Goal: Task Accomplishment & Management: Use online tool/utility

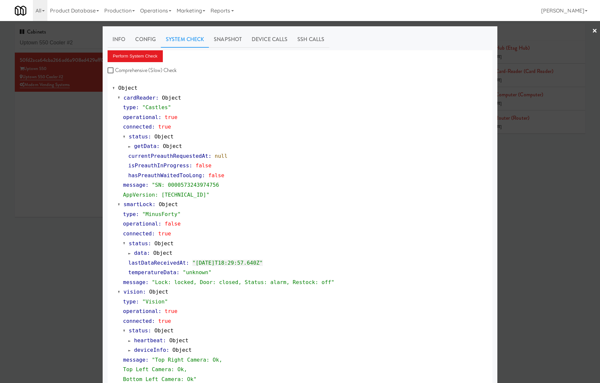
click at [60, 40] on div at bounding box center [300, 191] width 600 height 383
drag, startPoint x: 0, startPoint y: 0, endPoint x: 61, endPoint y: 40, distance: 72.9
click at [60, 40] on input "Uptown 550 Cooler #2" at bounding box center [82, 43] width 125 height 12
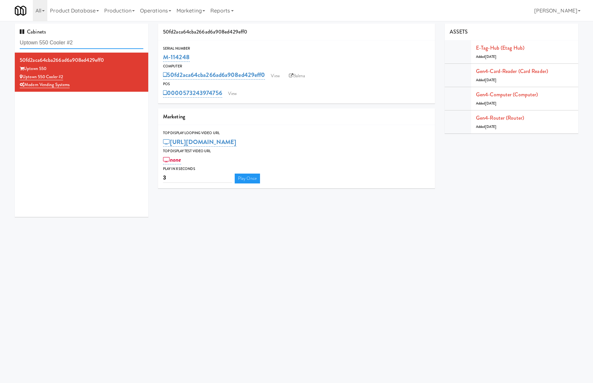
click at [61, 40] on input "Uptown 550 Cooler #2" at bounding box center [82, 43] width 124 height 12
click at [64, 37] on input "Uptown 550 Cooler #2" at bounding box center [82, 43] width 124 height 12
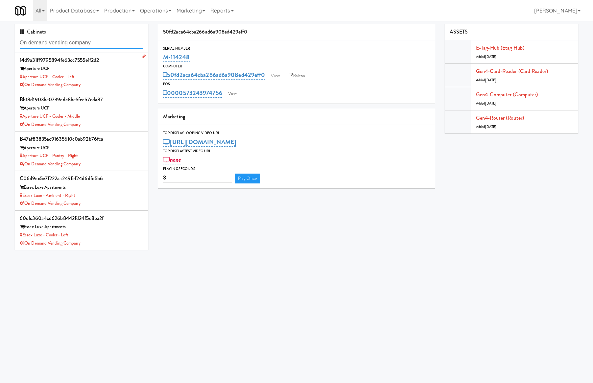
type input "On demand vending company"
click at [89, 81] on div "On Demand Vending Company" at bounding box center [82, 85] width 124 height 8
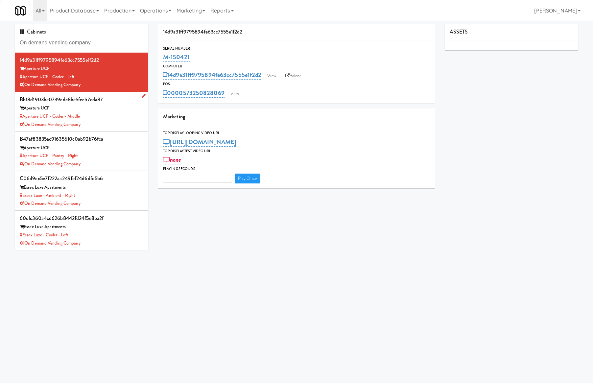
click at [114, 116] on div "Aperture UCF - Cooler - Middle" at bounding box center [82, 116] width 124 height 8
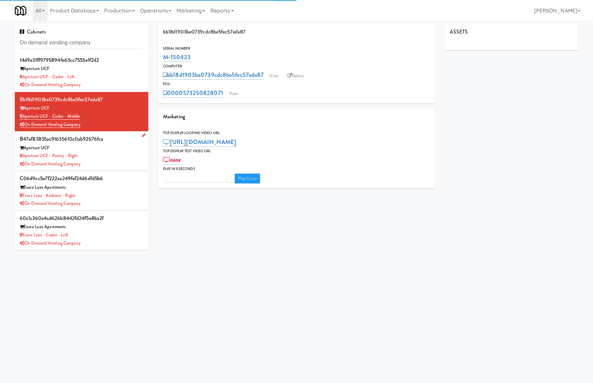
click at [125, 145] on div "Aperture UCF" at bounding box center [82, 148] width 124 height 8
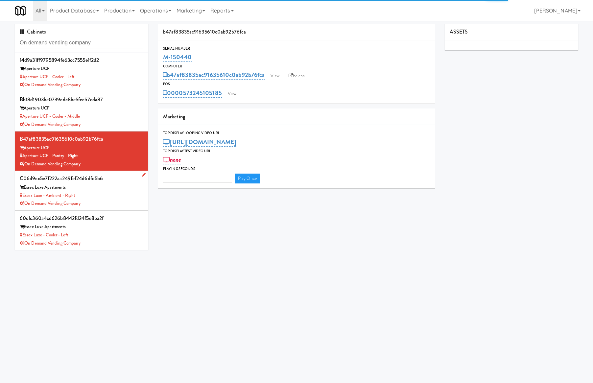
click at [131, 185] on div "Essex Luxe Apartments" at bounding box center [82, 187] width 124 height 8
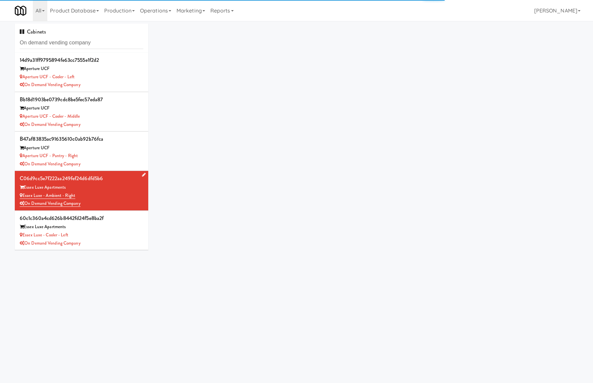
scroll to position [131, 0]
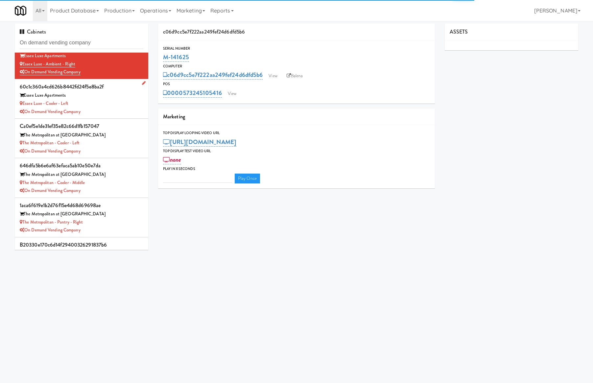
type input "3"
click at [121, 105] on div "Essex Luxe - Cooler - Left" at bounding box center [82, 104] width 124 height 8
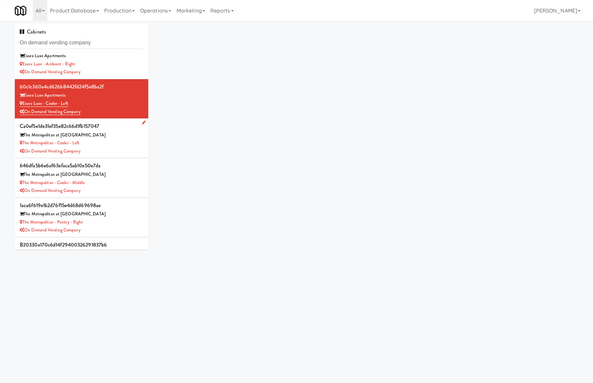
click at [128, 130] on div "ca0ef5e1de31ef35e82c66d1fb157047" at bounding box center [82, 126] width 124 height 10
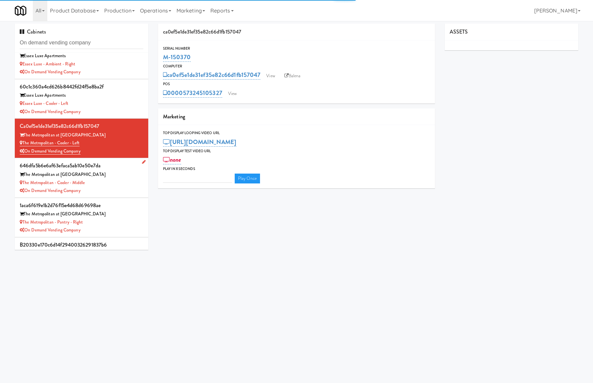
click at [128, 172] on div "The Metropolitan at [GEOGRAPHIC_DATA]" at bounding box center [82, 175] width 124 height 8
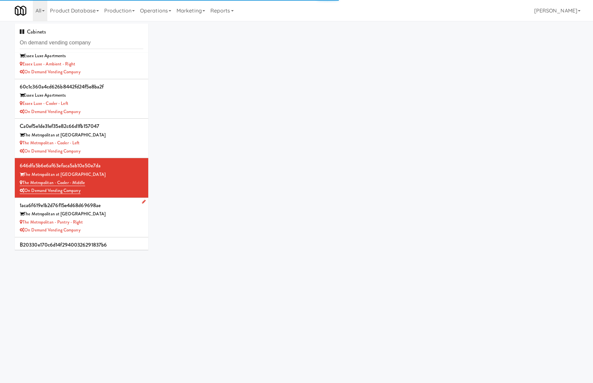
click at [126, 222] on div "The Metropolitan - Pantry - Right" at bounding box center [82, 222] width 124 height 8
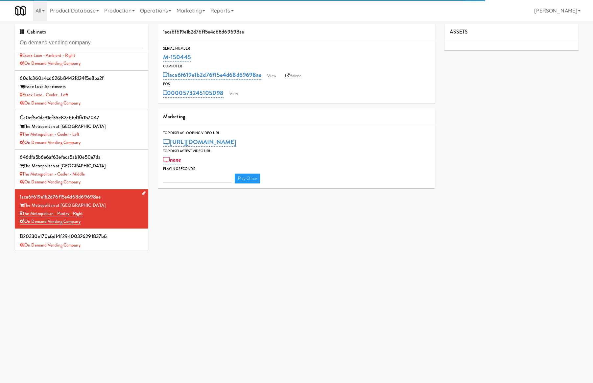
scroll to position [143, 0]
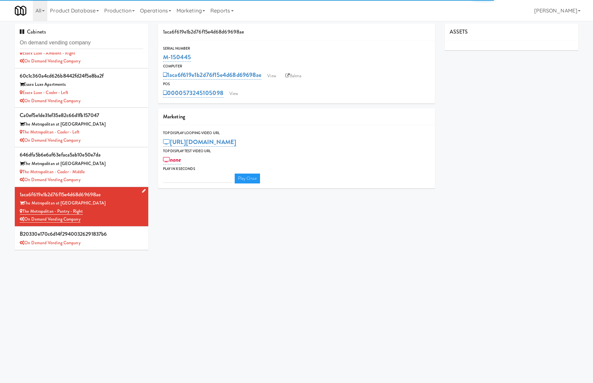
type input "3"
click at [125, 230] on div "b20330e170c6d14f29400326291837b6" at bounding box center [82, 234] width 124 height 10
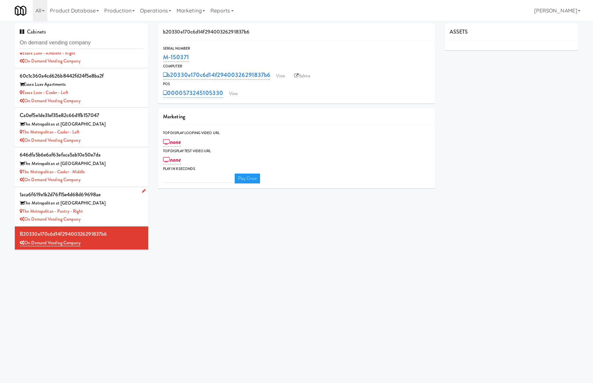
click at [114, 200] on div "The Metropolitan at [GEOGRAPHIC_DATA]" at bounding box center [82, 203] width 124 height 8
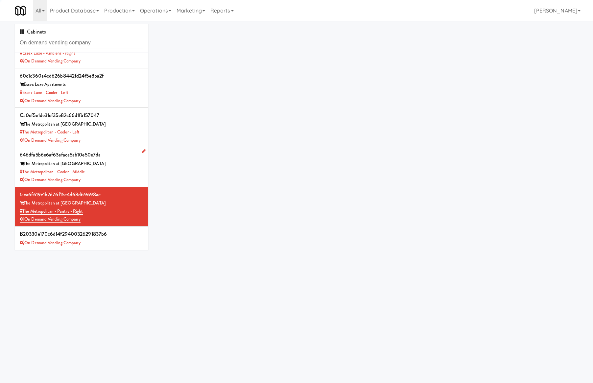
click at [119, 159] on div "646dfa5b6e6af63efaca5ab10e50e7da" at bounding box center [82, 155] width 124 height 10
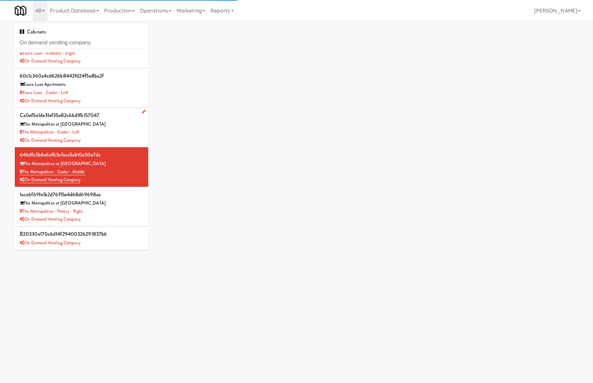
click at [120, 128] on div "The Metropolitan - Cooler - Left" at bounding box center [82, 132] width 124 height 8
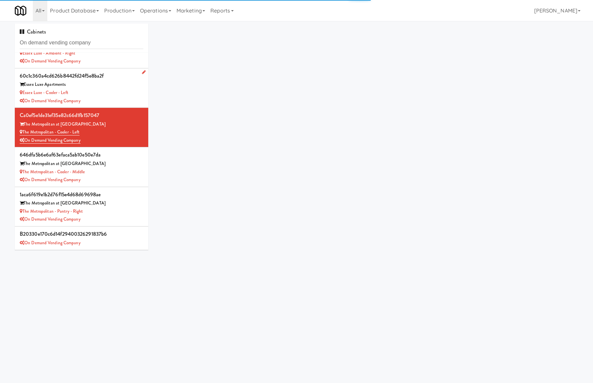
click at [116, 95] on div "Essex Luxe - Cooler - Left" at bounding box center [82, 93] width 124 height 8
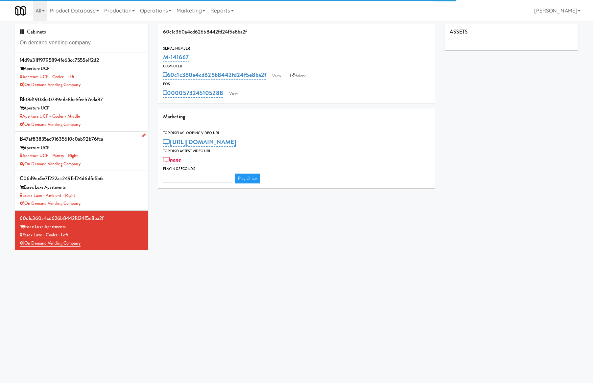
type input "3"
click at [103, 183] on div "c06d9cc5e7f222aa249fef24d6dfd5b6" at bounding box center [82, 179] width 124 height 10
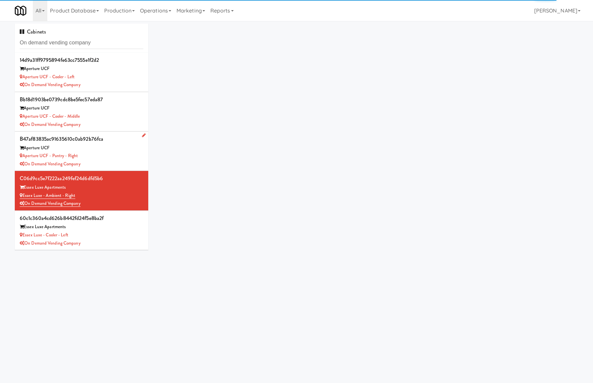
click at [110, 145] on div "Aperture UCF" at bounding box center [82, 148] width 124 height 8
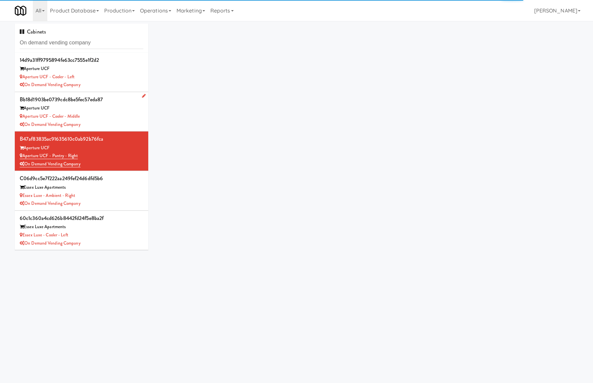
click at [115, 106] on div "Aperture UCF" at bounding box center [82, 108] width 124 height 8
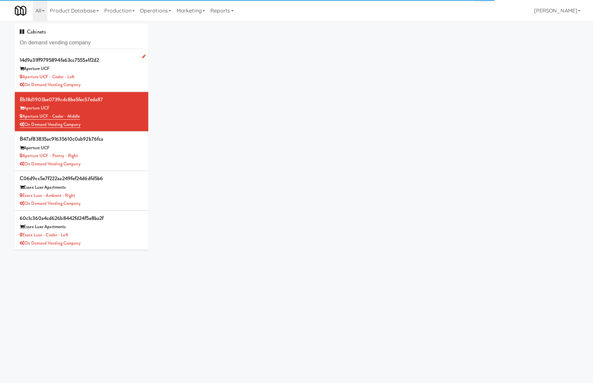
click at [118, 70] on div "Aperture UCF" at bounding box center [82, 69] width 124 height 8
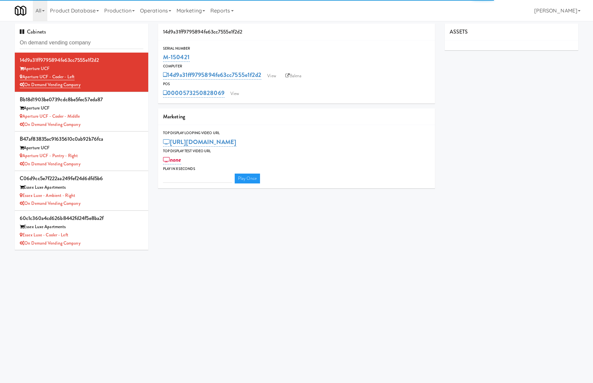
type input "3"
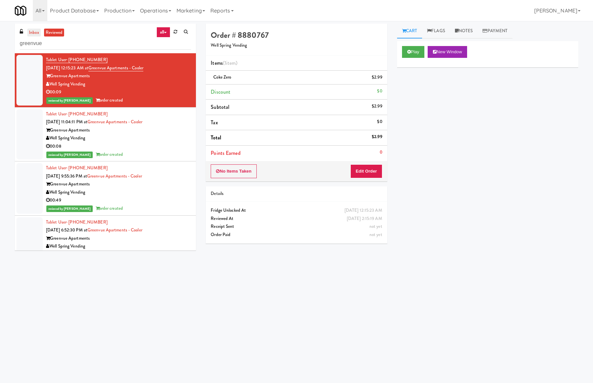
click at [36, 34] on link "inbox" at bounding box center [33, 33] width 13 height 8
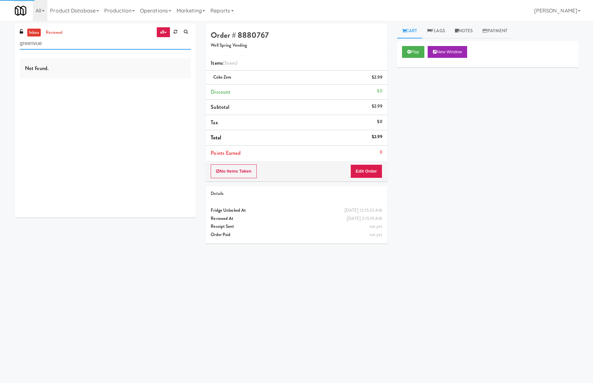
click at [44, 46] on input "greenvue" at bounding box center [105, 43] width 171 height 12
paste input "[PERSON_NAME] Daughter's Vending"
type input "[PERSON_NAME] Daughter's Vending"
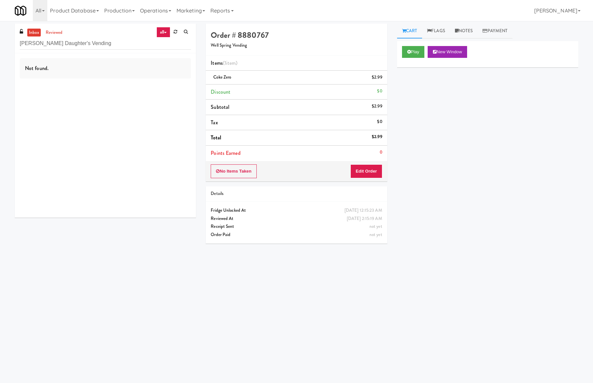
click at [5, 62] on div "inbox reviewed all all unclear take inventory issue suspicious failed recent ad…" at bounding box center [296, 156] width 593 height 264
click at [52, 30] on link "reviewed" at bounding box center [54, 33] width 20 height 8
click at [36, 31] on link "inbox" at bounding box center [33, 33] width 13 height 8
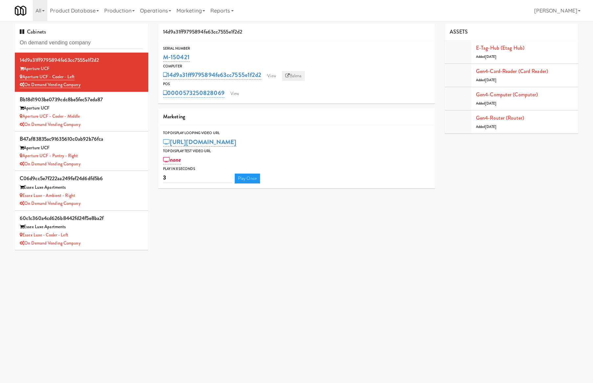
click at [292, 74] on link "Balena" at bounding box center [293, 76] width 23 height 10
click at [122, 122] on div "On Demand Vending Company" at bounding box center [82, 125] width 124 height 8
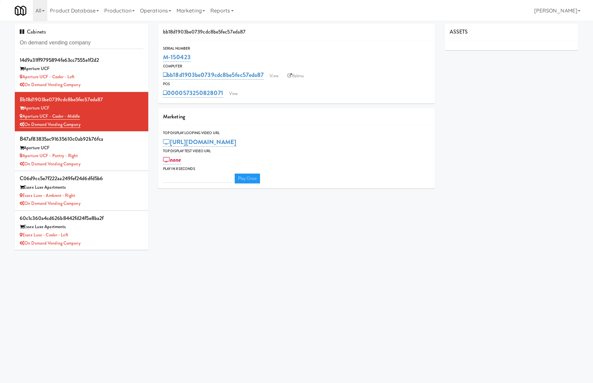
type input "3"
click at [126, 83] on div "On Demand Vending Company" at bounding box center [82, 85] width 124 height 8
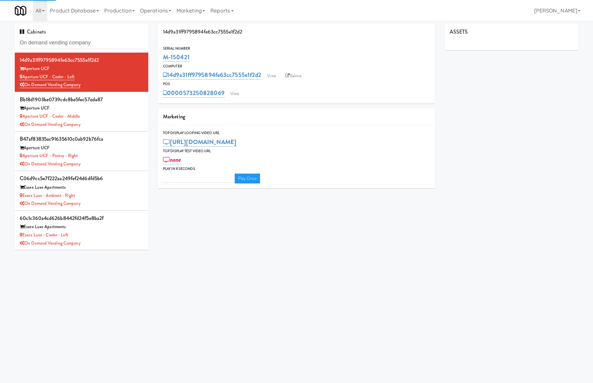
type input "3"
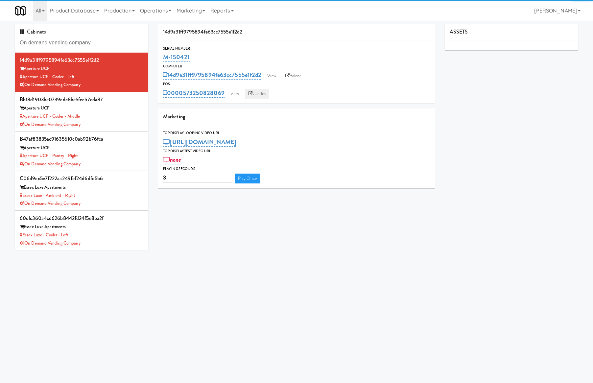
click at [258, 93] on link "Castles" at bounding box center [257, 94] width 24 height 10
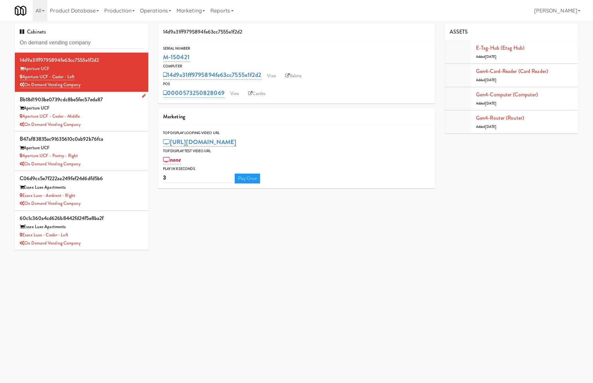
click at [118, 123] on div "On Demand Vending Company" at bounding box center [82, 125] width 124 height 8
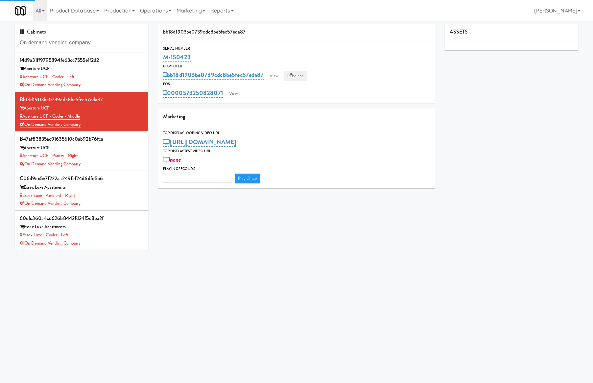
type input "3"
click at [297, 75] on link "Balena" at bounding box center [295, 76] width 23 height 10
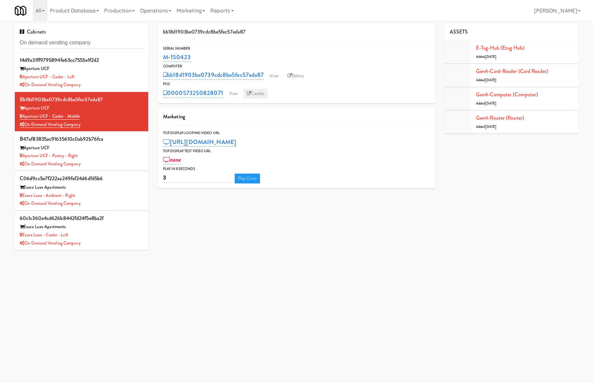
click at [254, 93] on link "Castles" at bounding box center [256, 94] width 24 height 10
click at [101, 155] on div "Aperture UCF - Pantry - Right" at bounding box center [82, 156] width 124 height 8
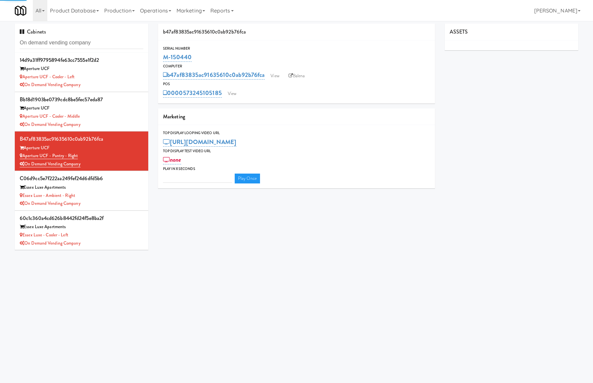
type input "3"
click at [303, 75] on link "Balena" at bounding box center [296, 76] width 23 height 10
click at [255, 93] on link "Castles" at bounding box center [254, 94] width 24 height 10
click at [118, 191] on div "Essex Luxe Apartments" at bounding box center [82, 187] width 124 height 8
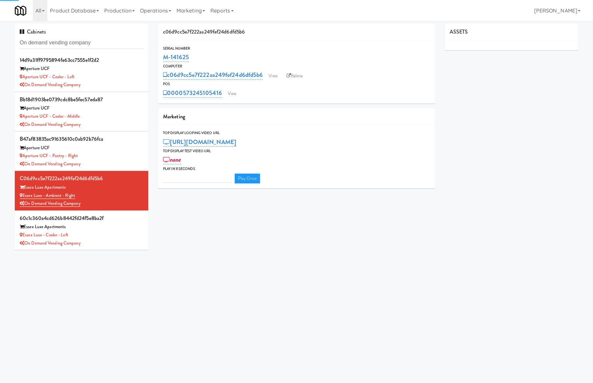
type input "3"
click at [297, 74] on link "Balena" at bounding box center [294, 76] width 23 height 10
click at [255, 89] on link "Castles" at bounding box center [254, 94] width 24 height 10
click at [230, 89] on link "View" at bounding box center [232, 94] width 15 height 10
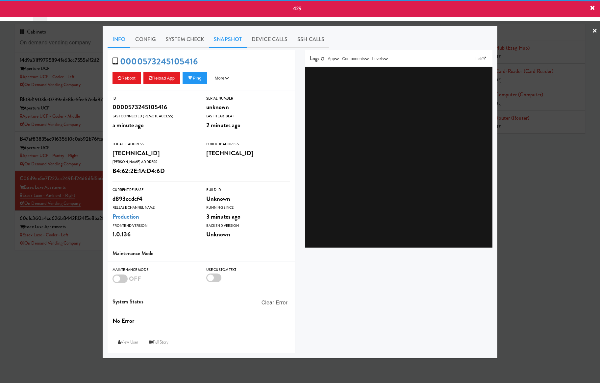
click at [237, 38] on link "Snapshot" at bounding box center [228, 39] width 38 height 16
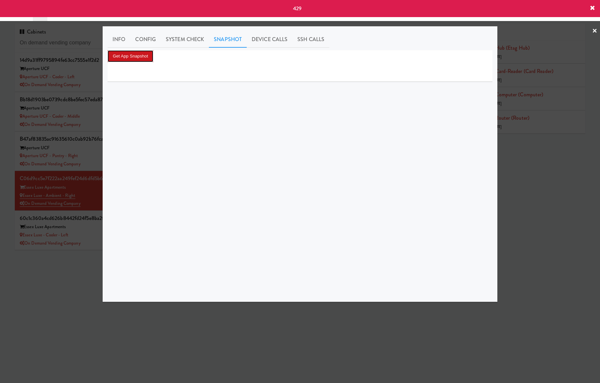
click at [145, 57] on button "Get App Snapshot" at bounding box center [130, 56] width 46 height 12
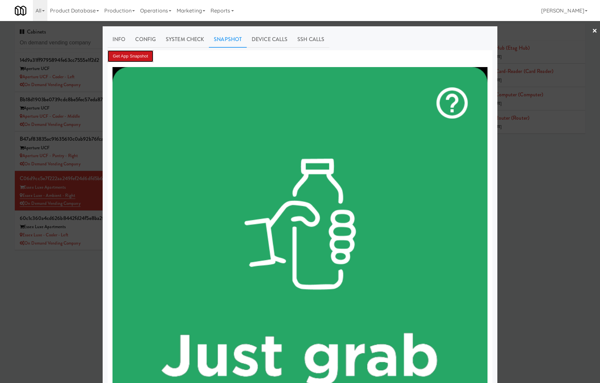
click at [145, 57] on button "Get App Snapshot" at bounding box center [130, 56] width 46 height 12
click at [92, 197] on div at bounding box center [300, 191] width 600 height 383
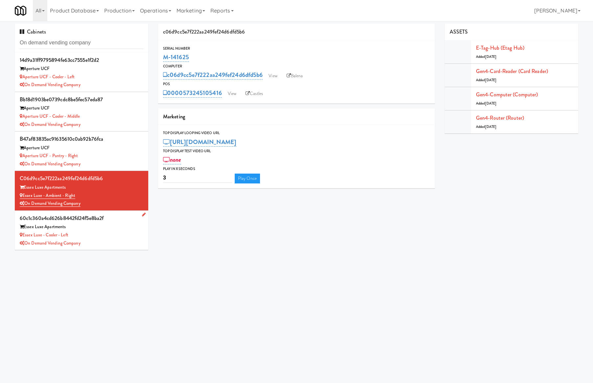
click at [116, 231] on div "Essex Luxe Apartments" at bounding box center [82, 227] width 124 height 8
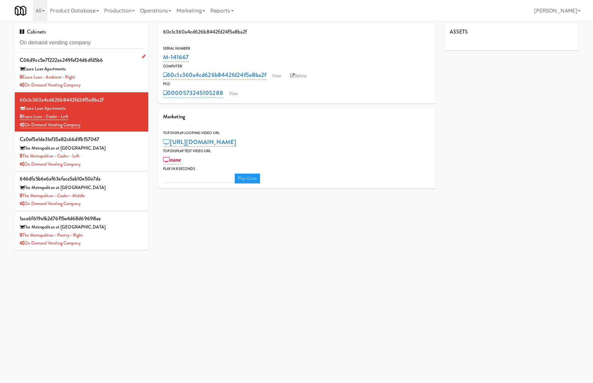
scroll to position [131, 0]
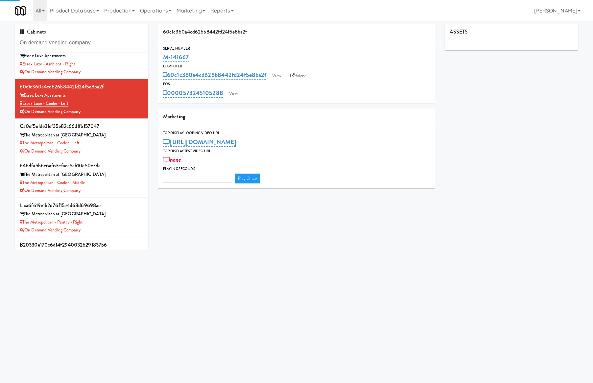
type input "3"
click at [299, 73] on link "Balena" at bounding box center [298, 76] width 23 height 10
click at [261, 90] on link "Castles" at bounding box center [256, 94] width 24 height 10
click at [104, 139] on div "The Metropolitan - Cooler - Left" at bounding box center [82, 143] width 124 height 8
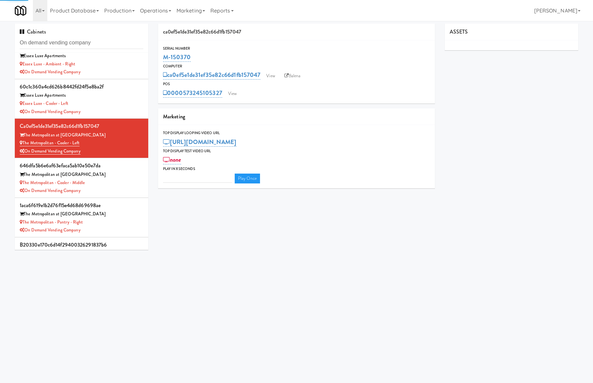
type input "3"
click at [301, 73] on link "Balena" at bounding box center [292, 76] width 23 height 10
drag, startPoint x: 258, startPoint y: 92, endPoint x: 260, endPoint y: 86, distance: 6.8
click at [258, 92] on link "Castles" at bounding box center [255, 94] width 24 height 10
click at [128, 179] on div "The Metropolitan at Gainesville" at bounding box center [82, 175] width 124 height 8
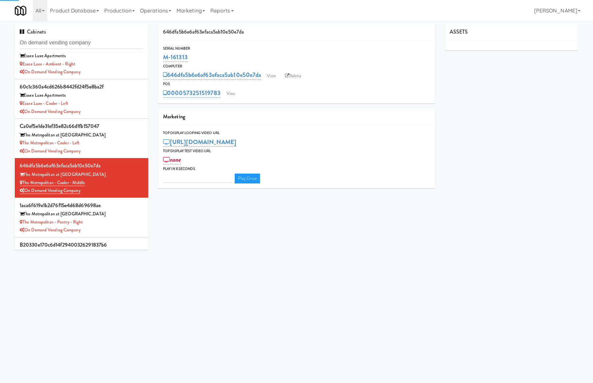
type input "3"
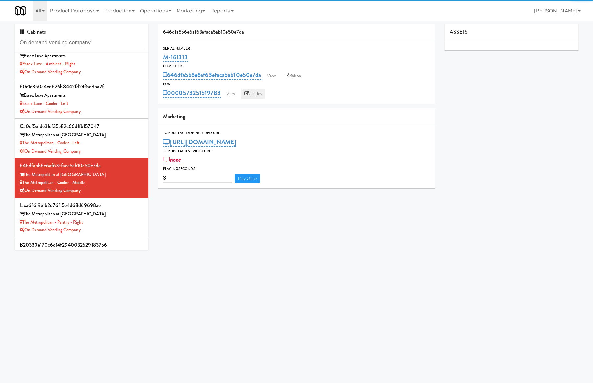
click at [254, 91] on link "Castles" at bounding box center [253, 94] width 24 height 10
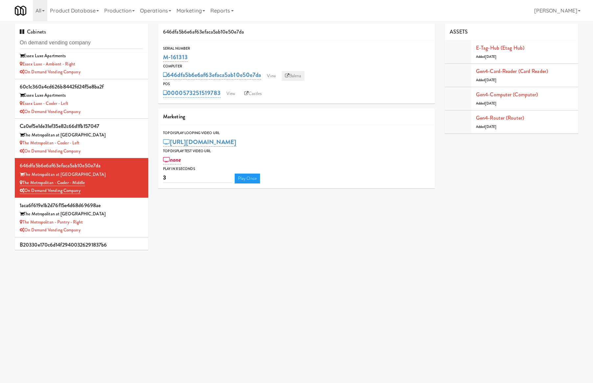
click at [299, 74] on link "Balena" at bounding box center [293, 76] width 23 height 10
click at [124, 211] on div "The Metropolitan at Gainesville" at bounding box center [82, 214] width 124 height 8
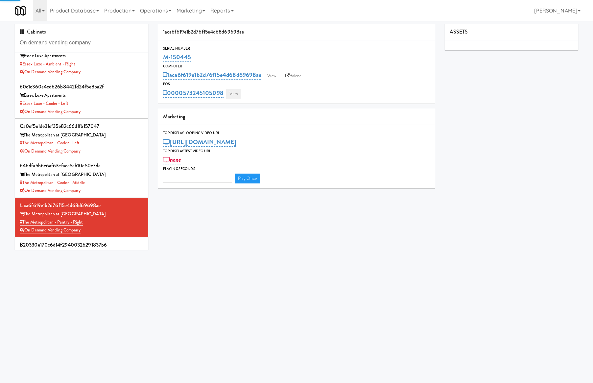
type input "3"
click at [253, 91] on link "Castles" at bounding box center [256, 94] width 24 height 10
click at [293, 73] on link "Balena" at bounding box center [293, 76] width 23 height 10
click at [139, 244] on link at bounding box center [142, 241] width 6 height 8
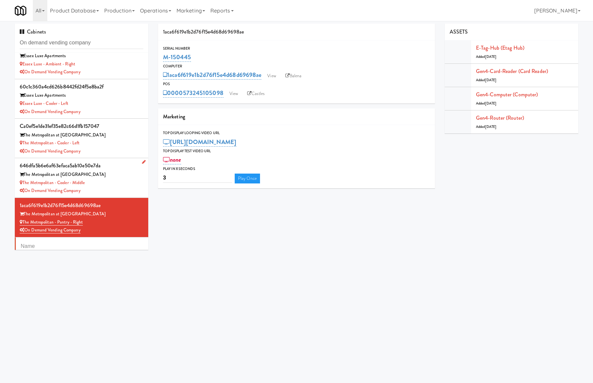
scroll to position [185, 0]
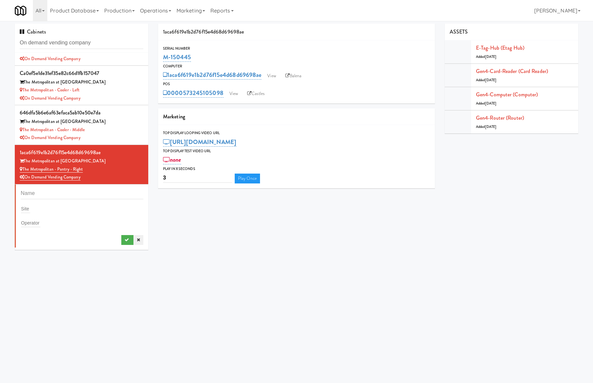
click at [137, 238] on icon at bounding box center [138, 240] width 3 height 4
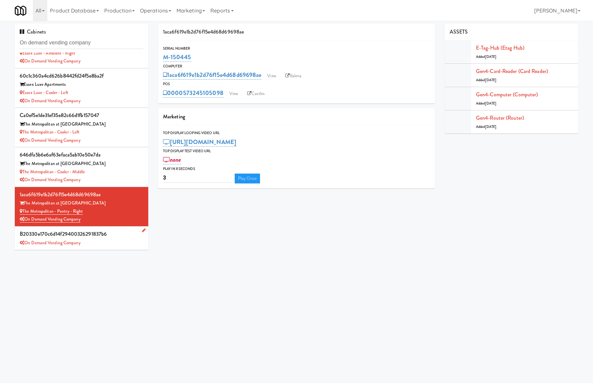
click at [122, 236] on div "b20330e170c6d14f29400326291837b6" at bounding box center [82, 234] width 124 height 10
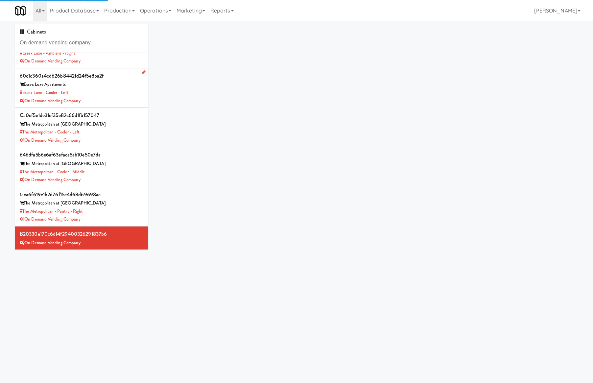
scroll to position [143, 0]
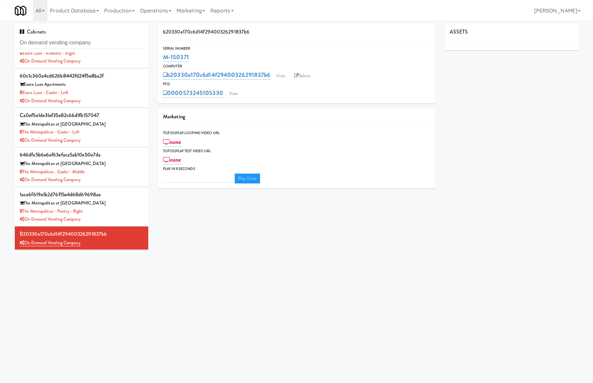
type input "3"
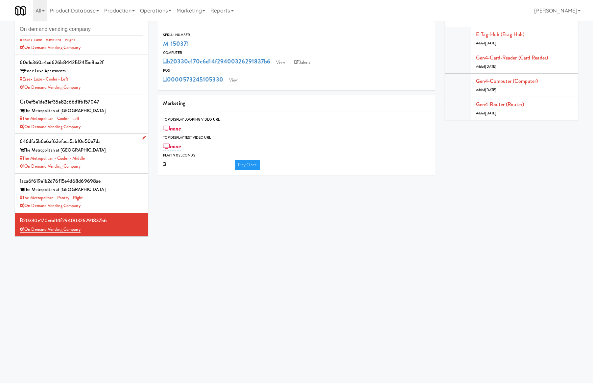
scroll to position [21, 0]
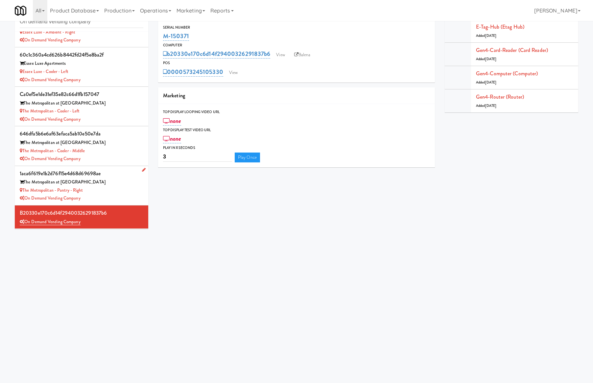
click at [117, 184] on div "The Metropolitan at Gainesville" at bounding box center [82, 182] width 124 height 8
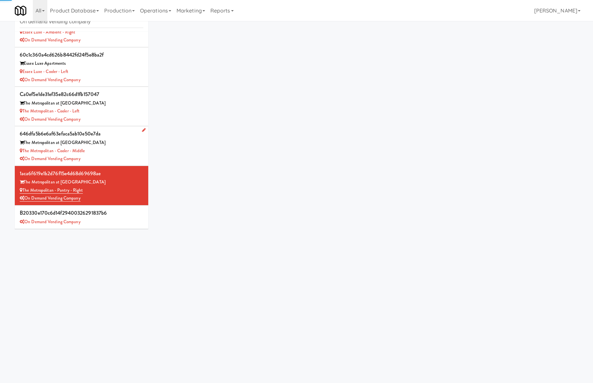
click at [110, 149] on div "The Metropolitan - Cooler - Middle" at bounding box center [82, 151] width 124 height 8
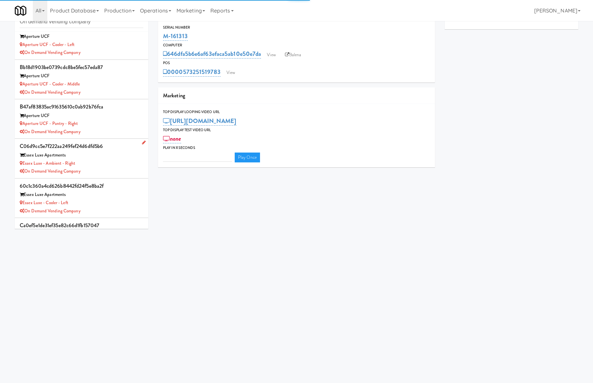
type input "3"
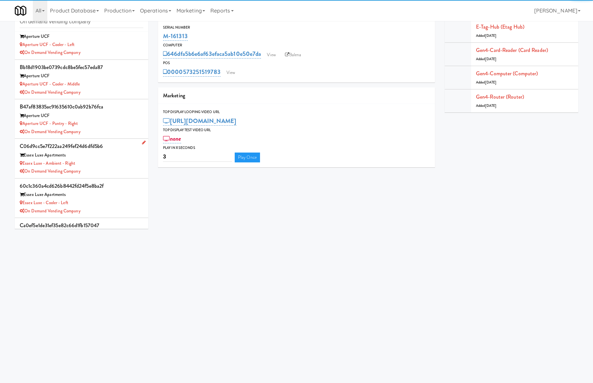
scroll to position [143, 0]
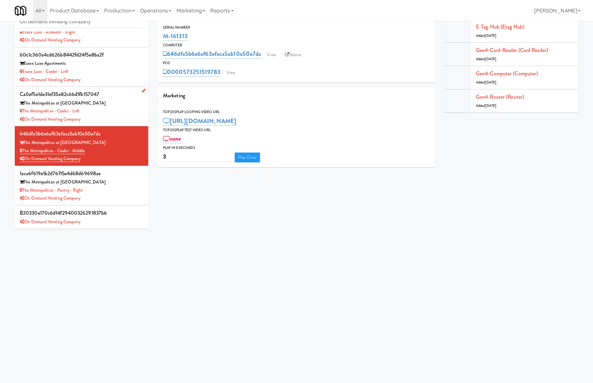
click at [116, 102] on div "The Metropolitan at Gainesville" at bounding box center [82, 103] width 124 height 8
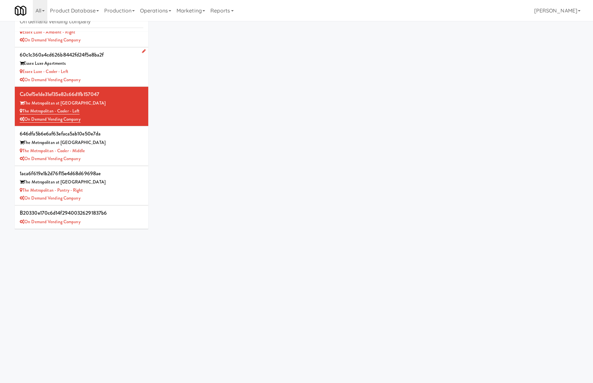
click at [114, 76] on div "On Demand Vending Company" at bounding box center [82, 80] width 124 height 8
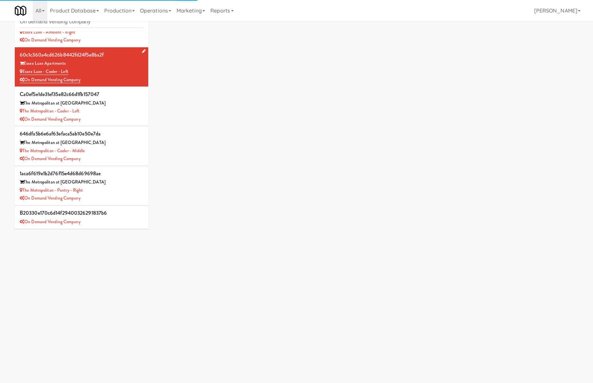
scroll to position [11, 0]
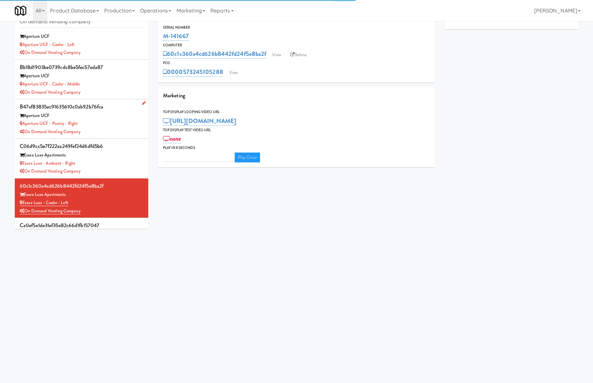
type input "3"
drag, startPoint x: 116, startPoint y: 153, endPoint x: 110, endPoint y: 126, distance: 27.6
click at [117, 153] on div "Essex Luxe Apartments" at bounding box center [82, 155] width 124 height 8
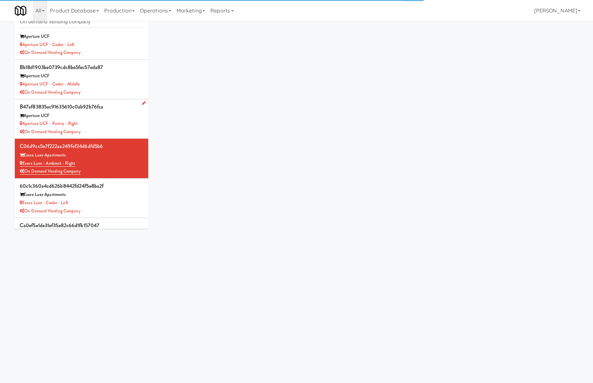
click at [109, 122] on div "Aperture UCF - Pantry - Right" at bounding box center [82, 124] width 124 height 8
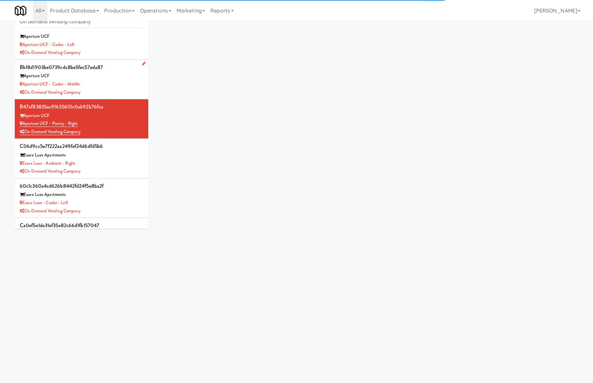
click at [112, 88] on div "On Demand Vending Company" at bounding box center [82, 92] width 124 height 8
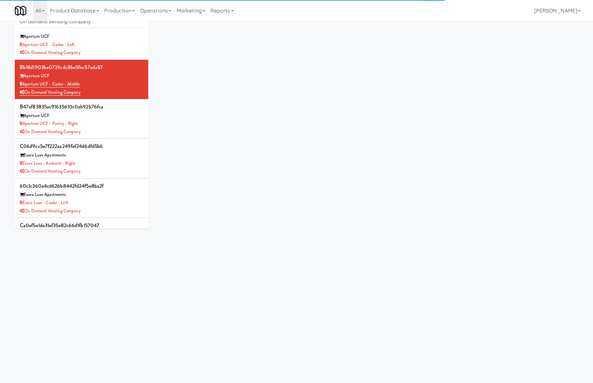
click at [117, 52] on div "On Demand Vending Company" at bounding box center [82, 53] width 124 height 8
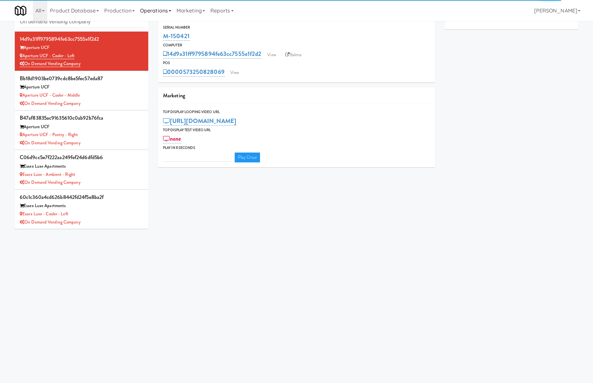
type input "3"
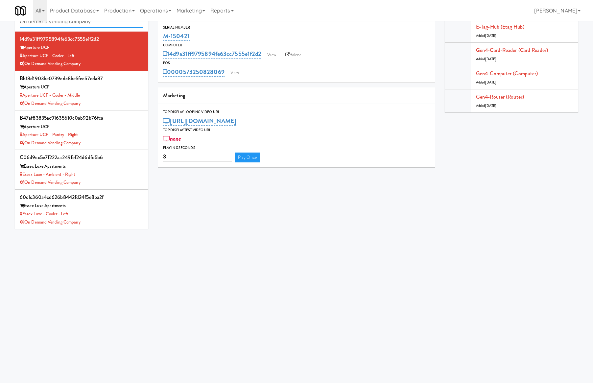
click at [66, 23] on input "On demand vending company" at bounding box center [82, 22] width 124 height 12
paste input "[PERSON_NAME] Vending"
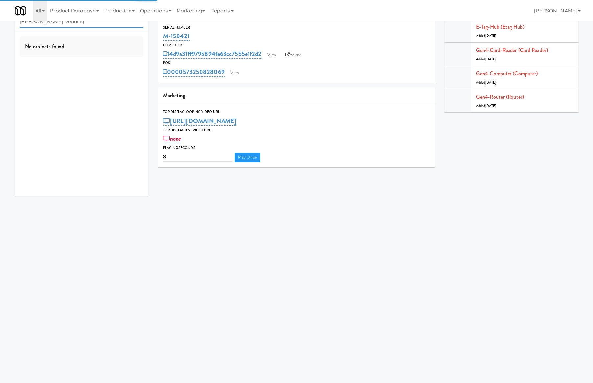
type input "[PERSON_NAME] Vending"
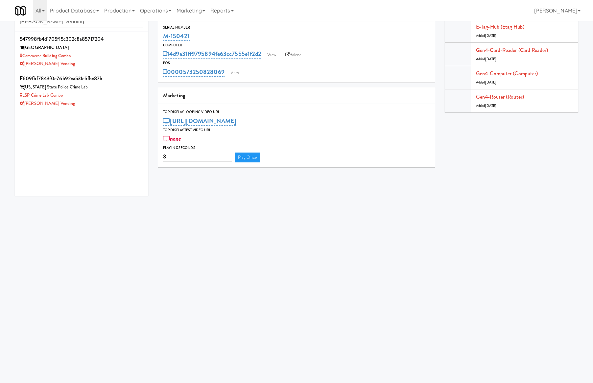
click at [115, 356] on body "Okay Okay Select date: previous 2025-Sep next Su Mo Tu We Th Fr Sa 31 1 2 3 4 5…" at bounding box center [296, 191] width 593 height 383
click at [109, 62] on div "[PERSON_NAME] Vending" at bounding box center [82, 64] width 124 height 8
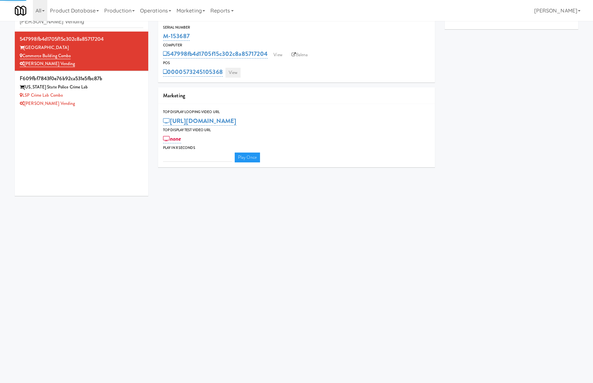
type input "3"
click at [234, 72] on link "View" at bounding box center [233, 73] width 15 height 10
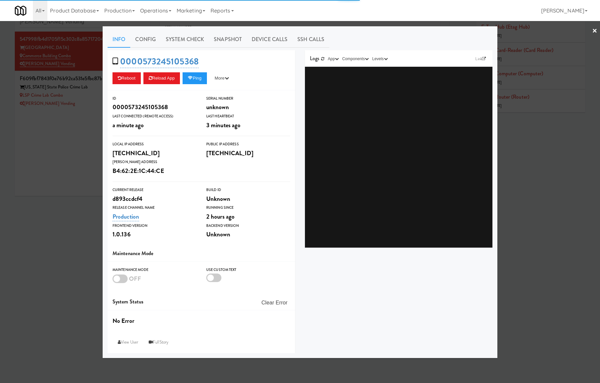
click at [188, 32] on link "System Check" at bounding box center [185, 39] width 48 height 16
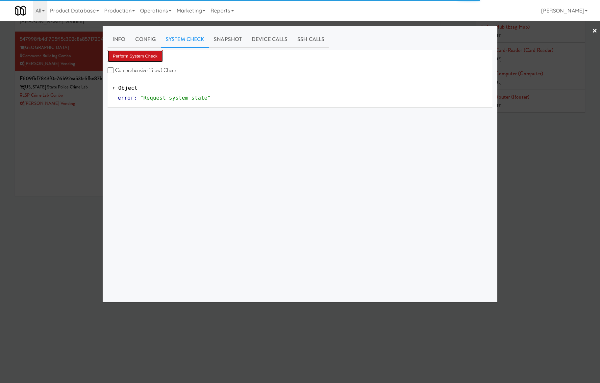
click at [148, 55] on button "Perform System Check" at bounding box center [134, 56] width 55 height 12
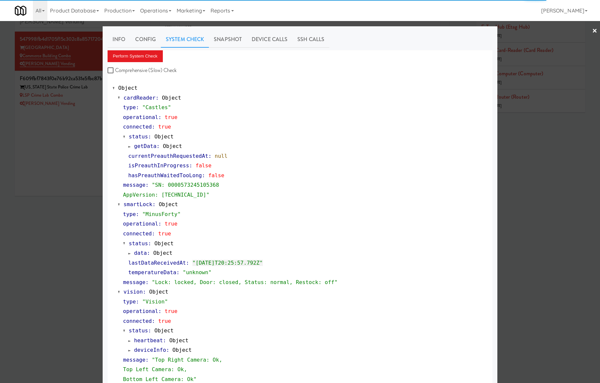
click at [89, 102] on div at bounding box center [300, 191] width 600 height 383
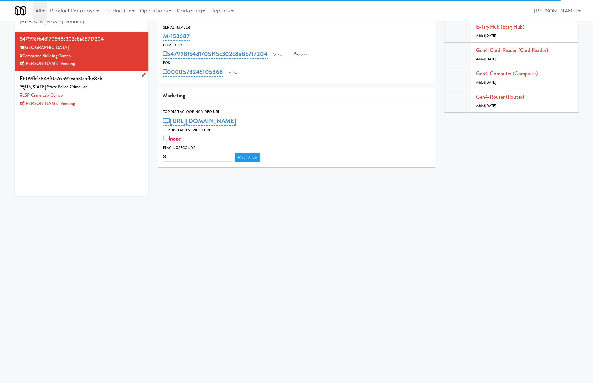
click at [108, 93] on div "LSP Crime Lab Combo" at bounding box center [82, 95] width 124 height 8
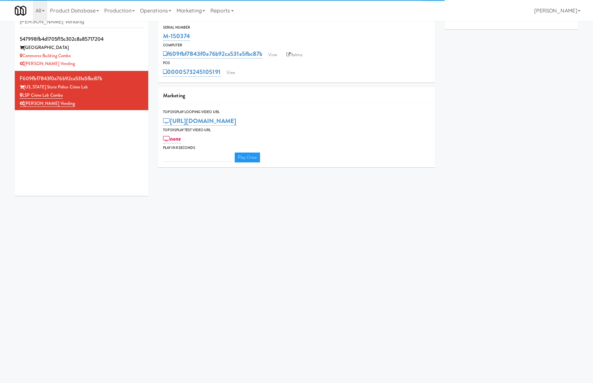
type input "3"
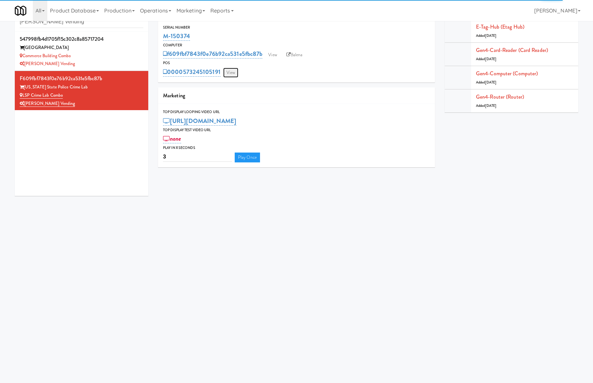
click at [226, 71] on link "View" at bounding box center [230, 73] width 15 height 10
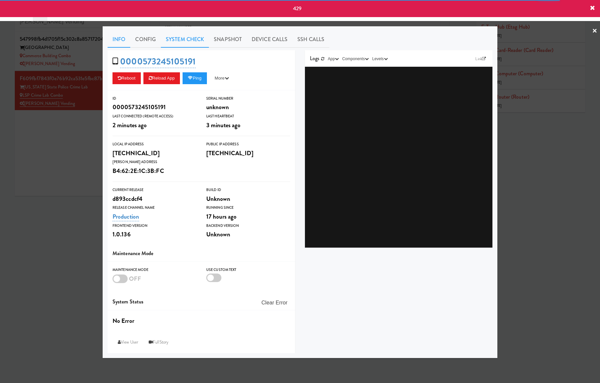
click at [187, 42] on link "System Check" at bounding box center [185, 39] width 48 height 16
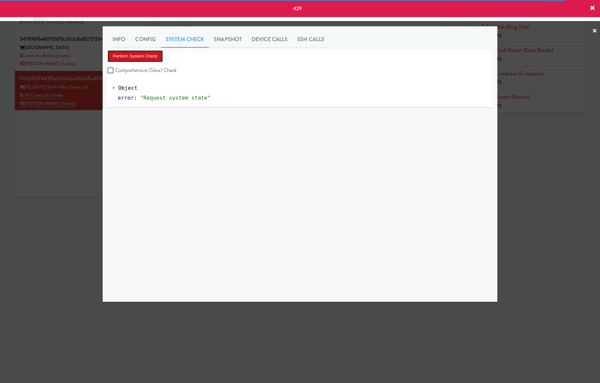
click at [160, 53] on button "Perform System Check" at bounding box center [134, 56] width 55 height 12
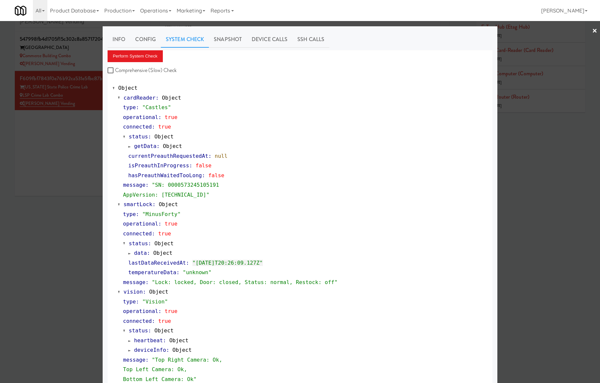
click at [72, 153] on div at bounding box center [300, 191] width 600 height 383
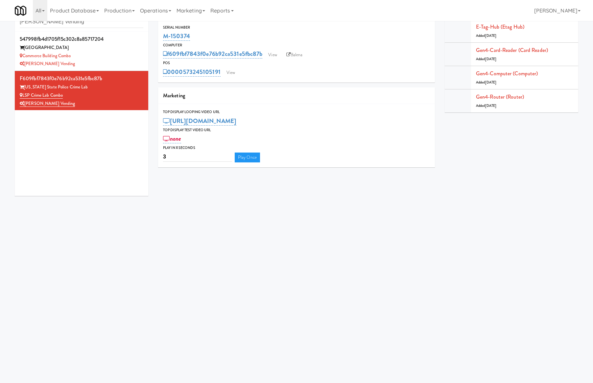
click at [15, 156] on div "547998fb4d1705f15c302c8a85717204 Commerce Building Commerce Building Combo Stuc…" at bounding box center [81, 114] width 133 height 164
click at [16, 158] on div "547998fb4d1705f15c302c8a85717204 Commerce Building Commerce Building Combo Stuc…" at bounding box center [81, 114] width 133 height 164
